Goal: Task Accomplishment & Management: Manage account settings

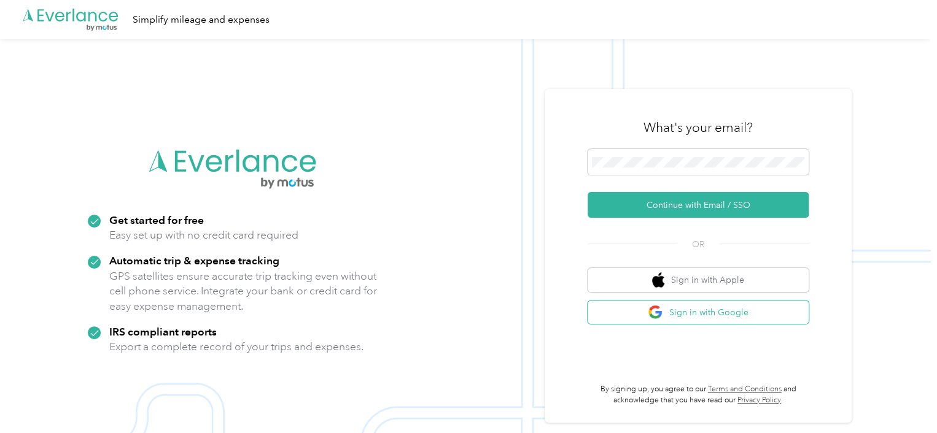
click at [717, 309] on button "Sign in with Google" at bounding box center [698, 313] width 221 height 24
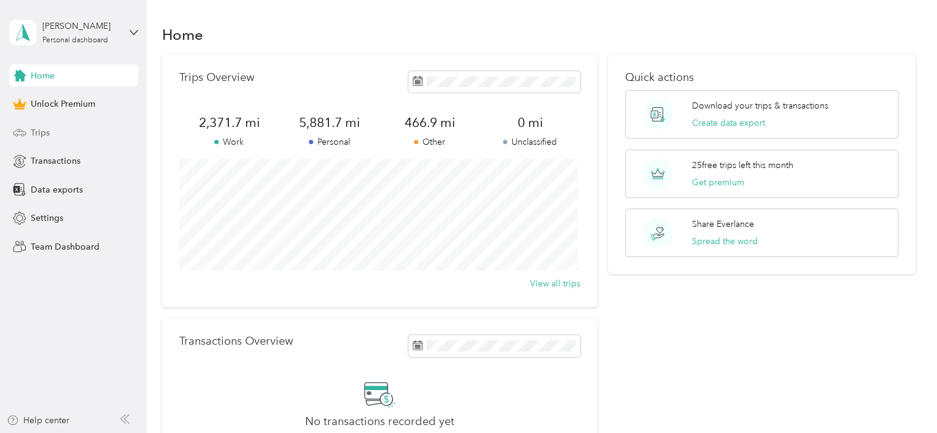
click at [41, 136] on span "Trips" at bounding box center [40, 132] width 19 height 13
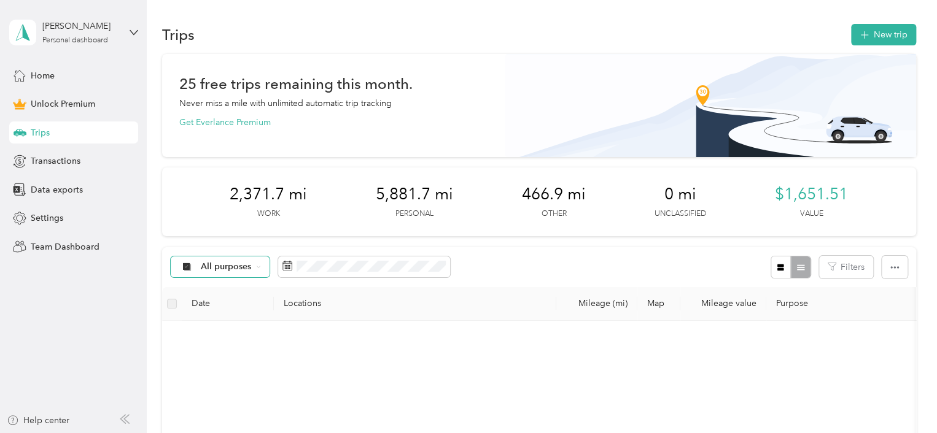
click at [246, 266] on span "All purposes" at bounding box center [226, 267] width 51 height 9
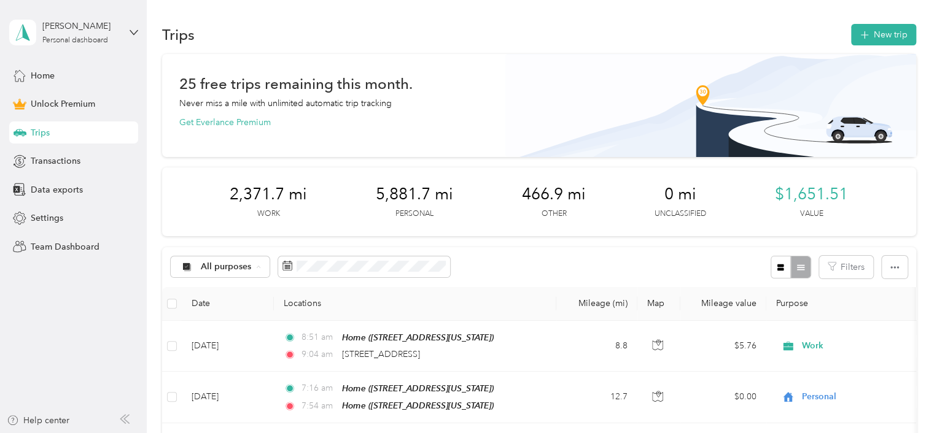
click at [219, 120] on li "Unclassified" at bounding box center [220, 115] width 98 height 21
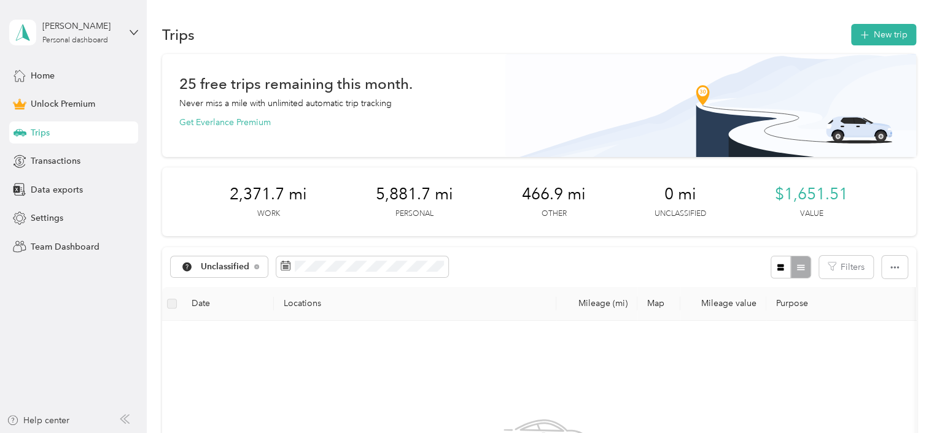
click at [128, 26] on div "[PERSON_NAME] Personal dashboard" at bounding box center [73, 32] width 129 height 43
click at [53, 97] on div "Log out" at bounding box center [43, 98] width 47 height 13
